Goal: Check status: Check status

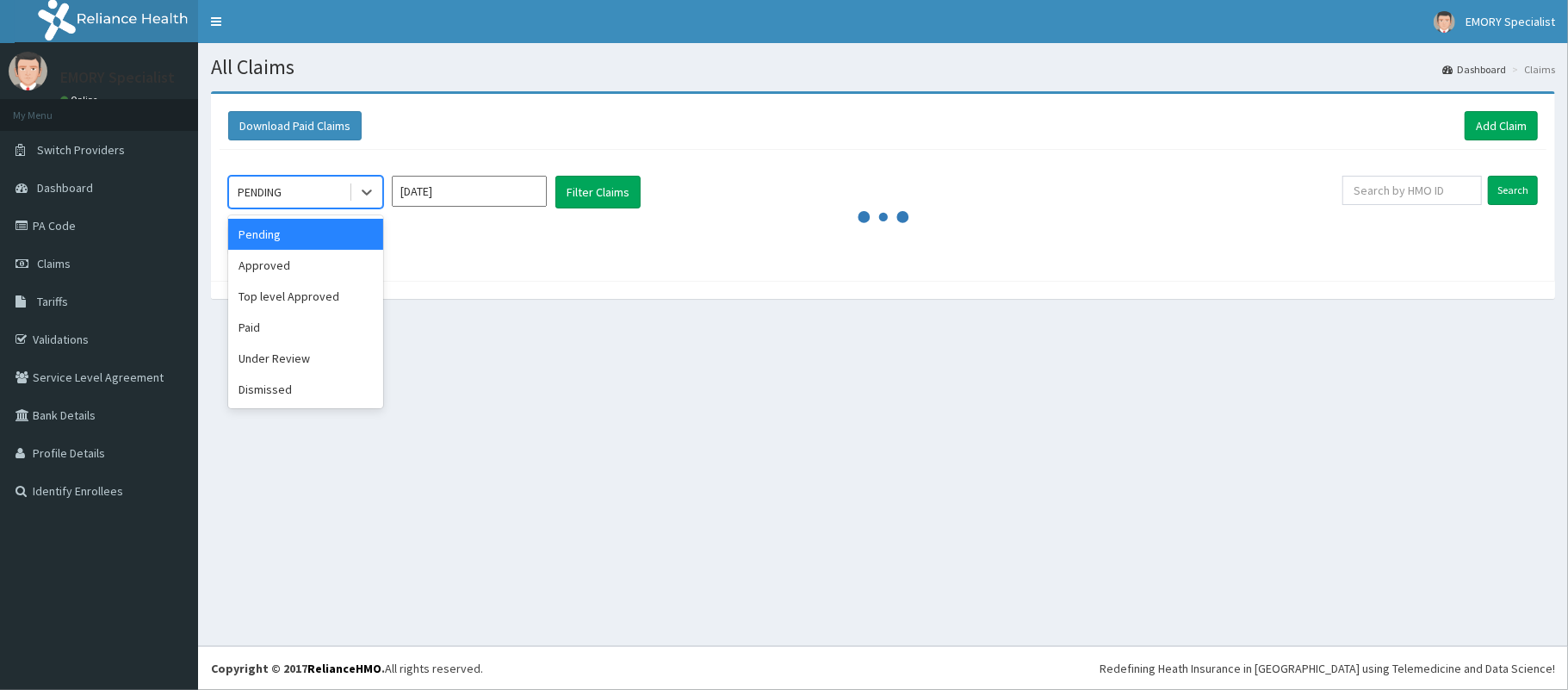
click at [297, 262] on div "Approved" at bounding box center [306, 264] width 155 height 31
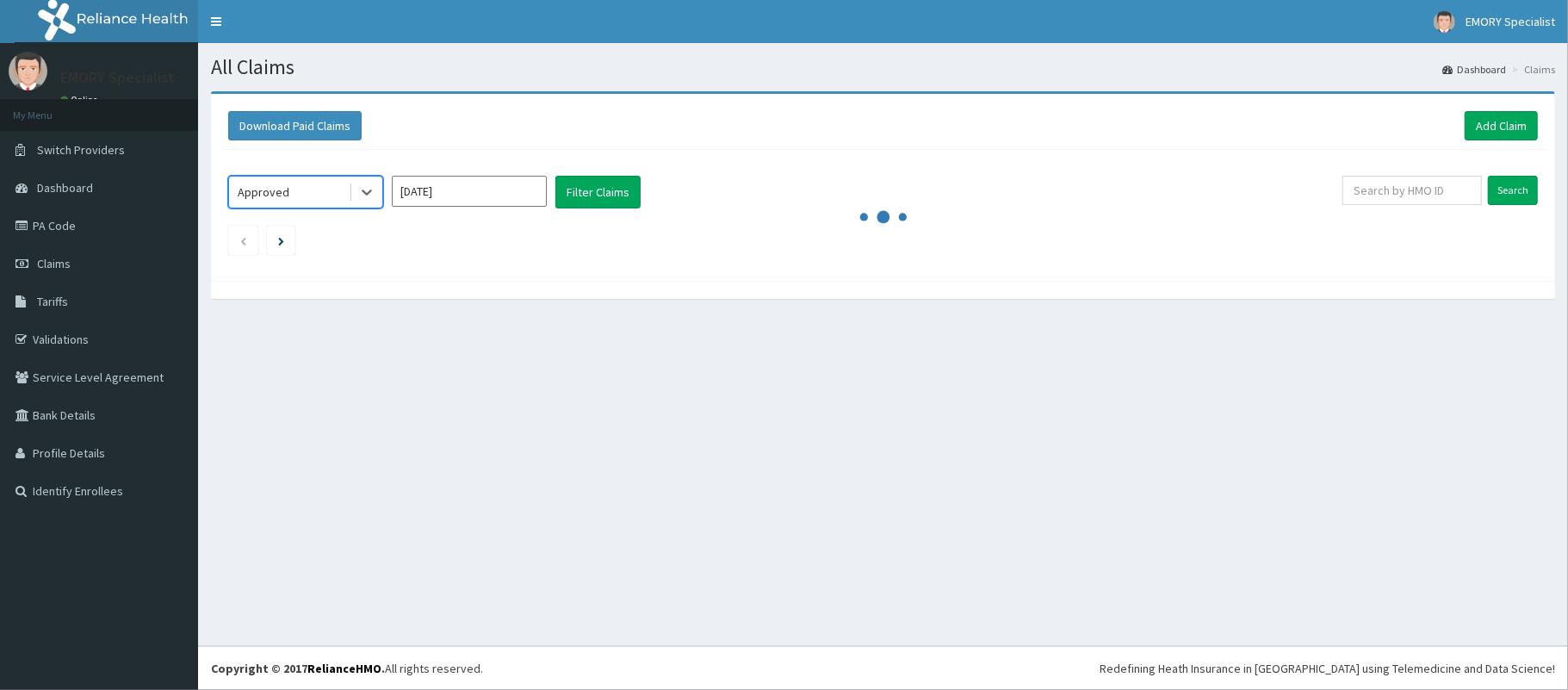
click at [516, 188] on input "[DATE]" at bounding box center [470, 191] width 155 height 31
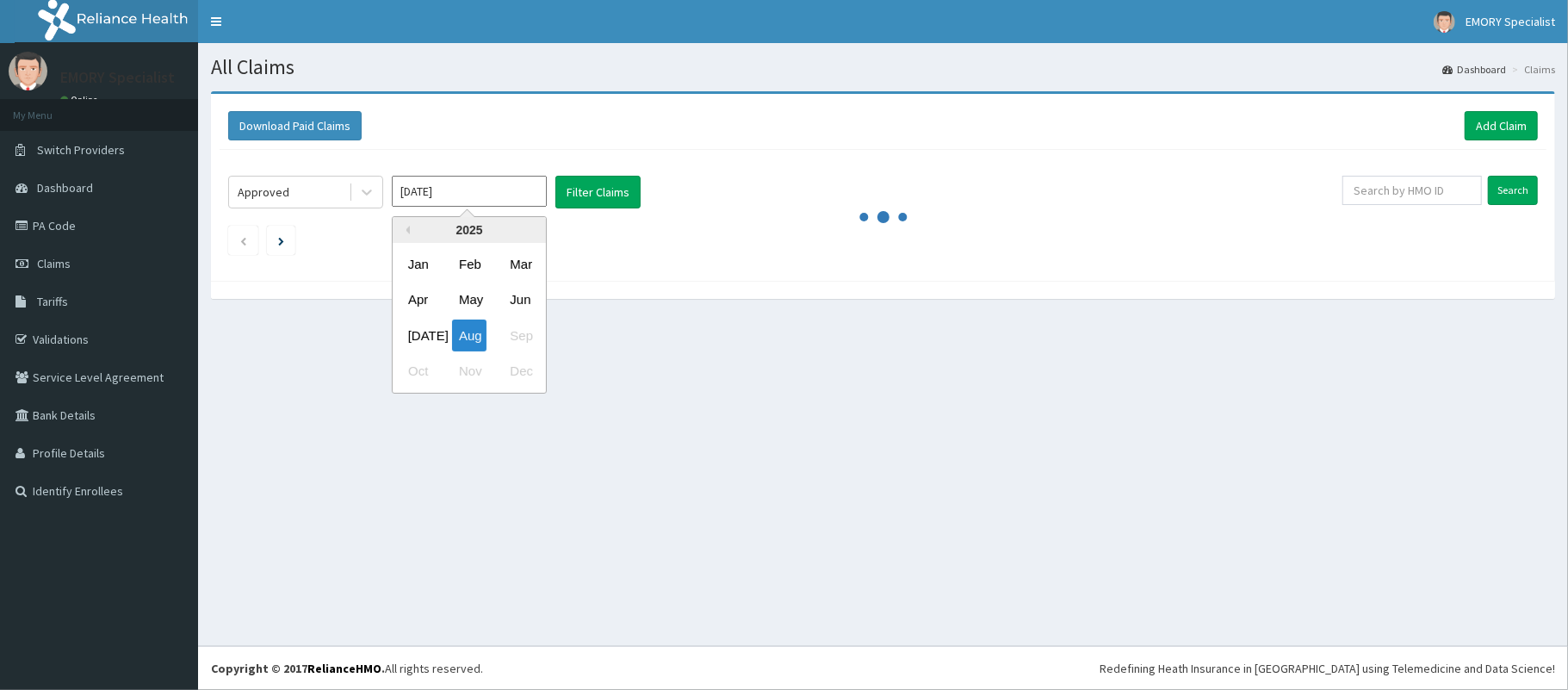
click at [420, 318] on div "[DATE] Aug Sep" at bounding box center [469, 336] width 153 height 36
click at [418, 333] on div "[DATE]" at bounding box center [418, 336] width 35 height 32
type input "[DATE]"
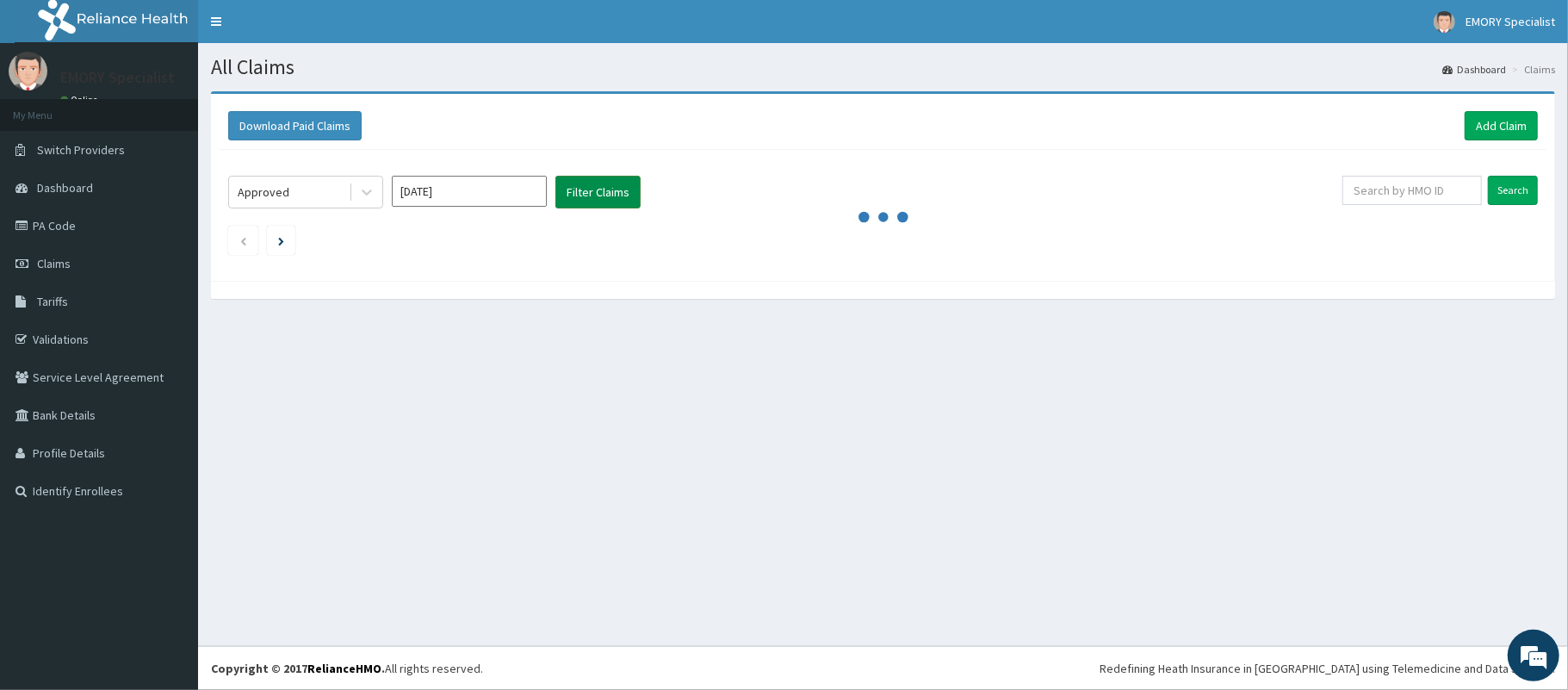
click at [625, 198] on button "Filter Claims" at bounding box center [598, 192] width 85 height 33
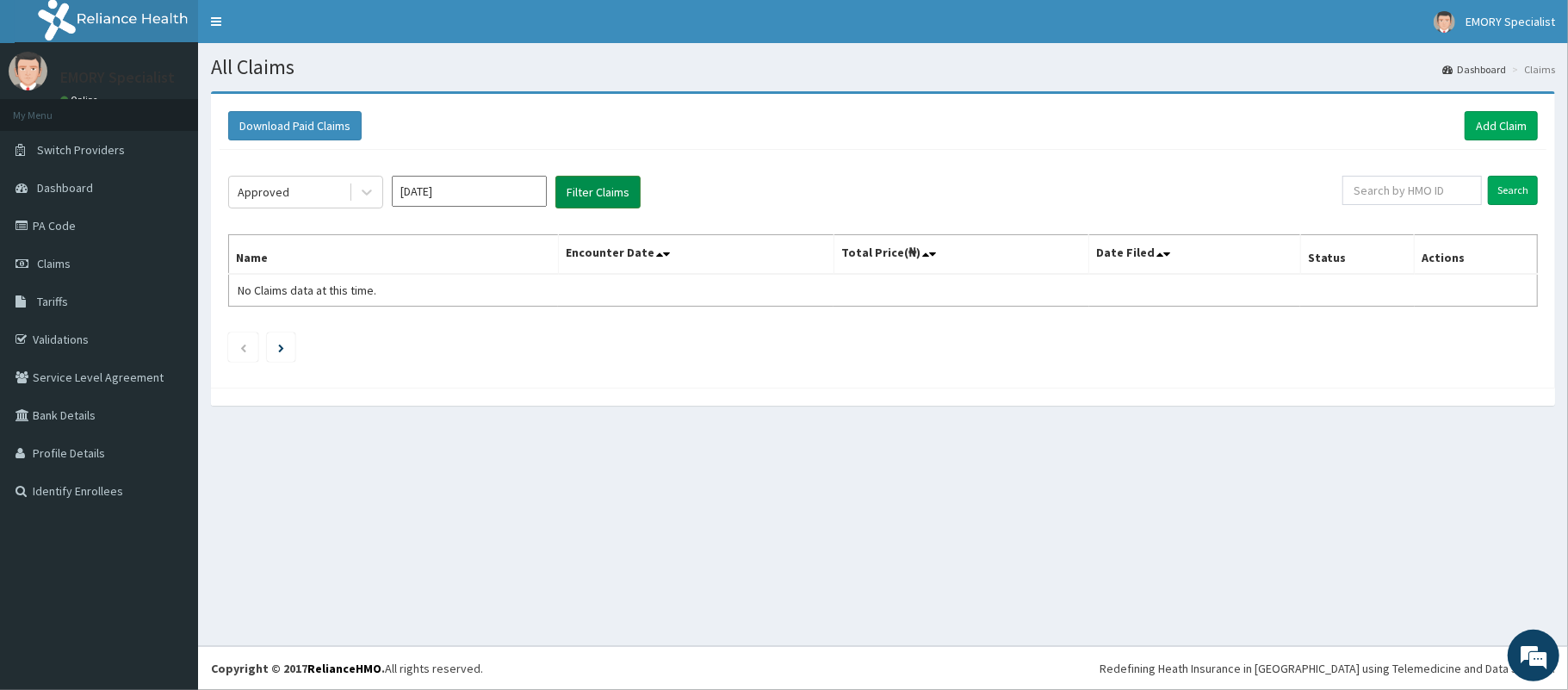
click at [606, 187] on button "Filter Claims" at bounding box center [598, 192] width 85 height 33
click at [361, 187] on icon at bounding box center [366, 192] width 17 height 17
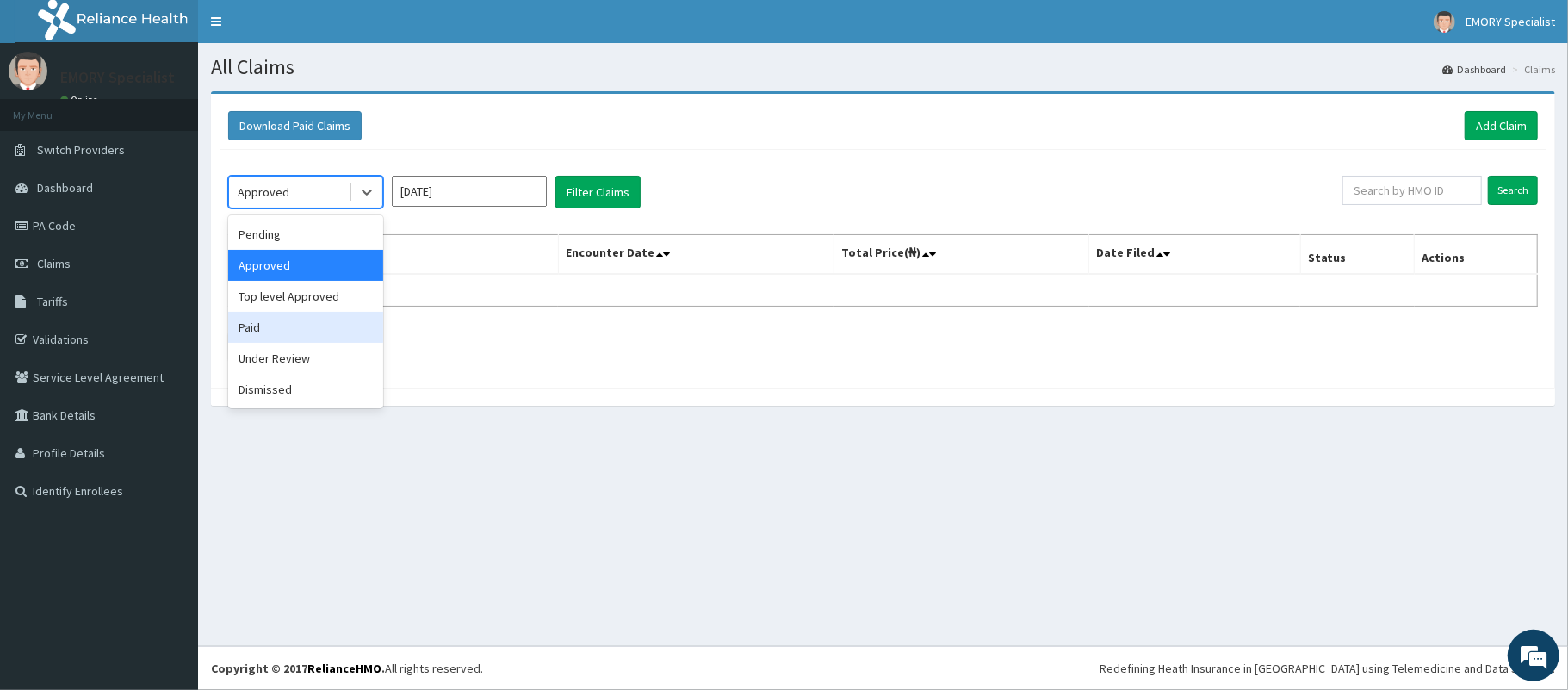
click at [269, 312] on div "Paid" at bounding box center [306, 327] width 155 height 31
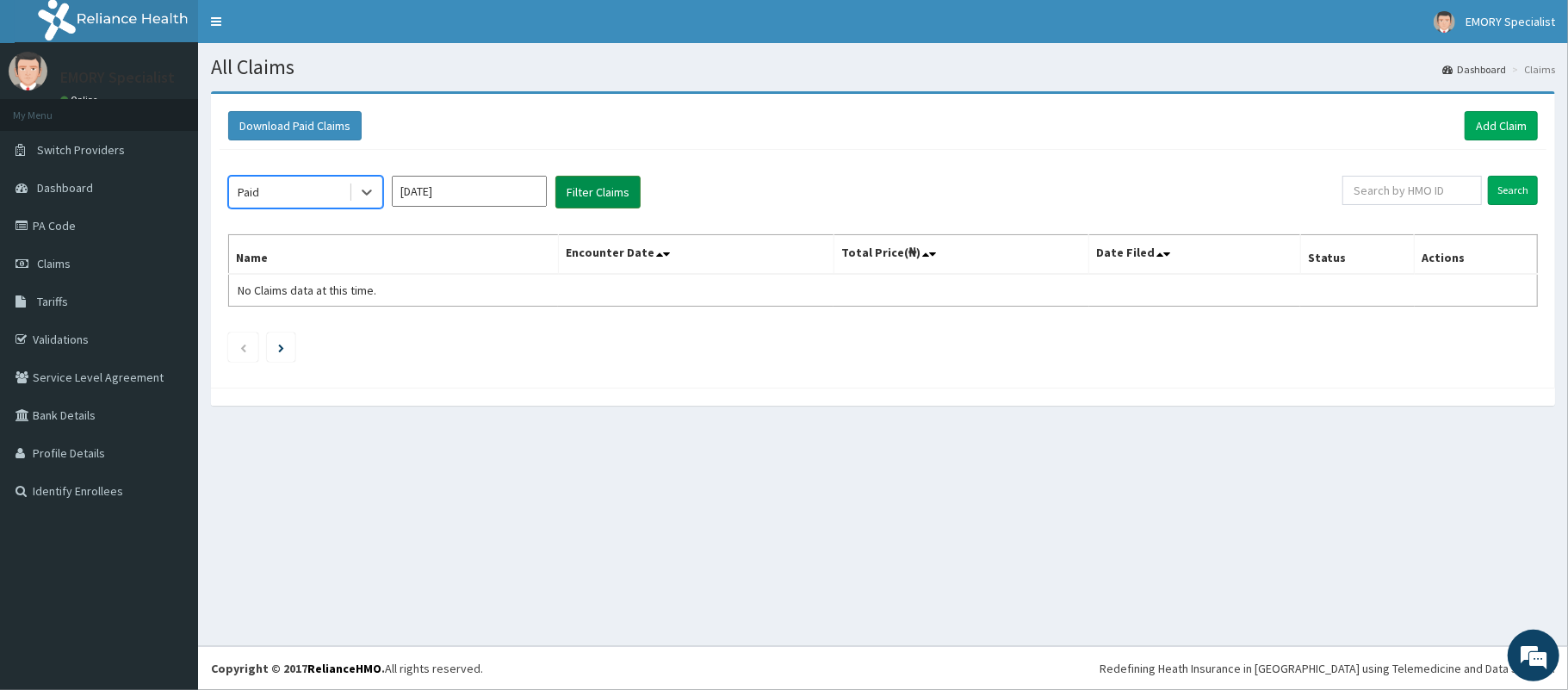
click at [593, 198] on button "Filter Claims" at bounding box center [598, 192] width 85 height 33
click at [591, 188] on button "Filter Claims" at bounding box center [598, 192] width 85 height 33
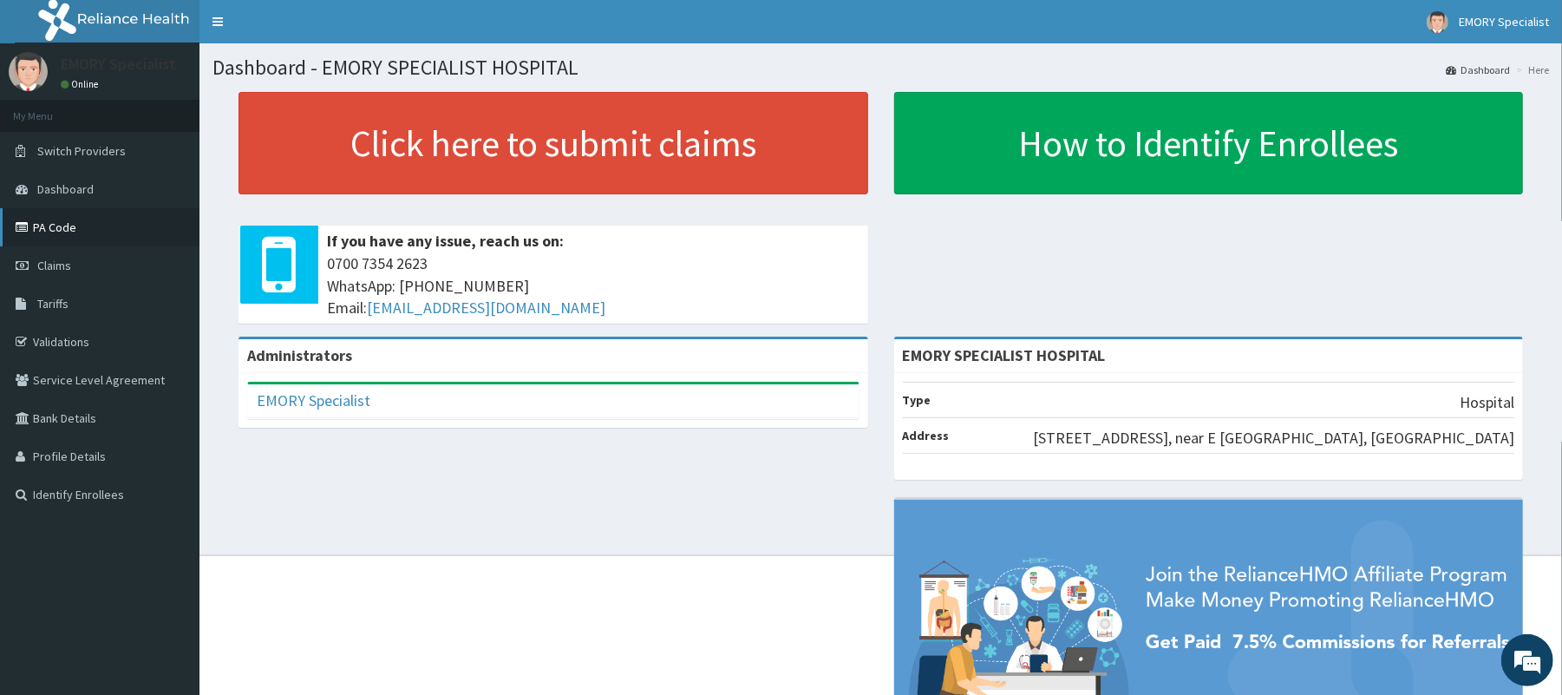
click at [85, 227] on link "PA Code" at bounding box center [99, 227] width 199 height 38
